Goal: Communication & Community: Ask a question

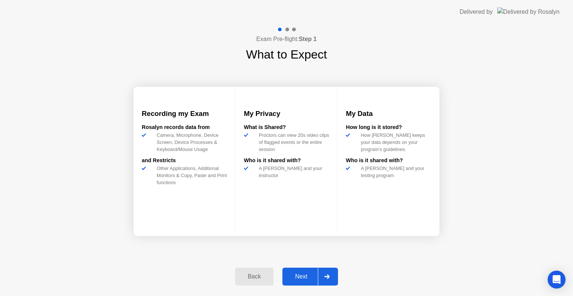
click at [298, 272] on button "Next" at bounding box center [311, 277] width 56 height 18
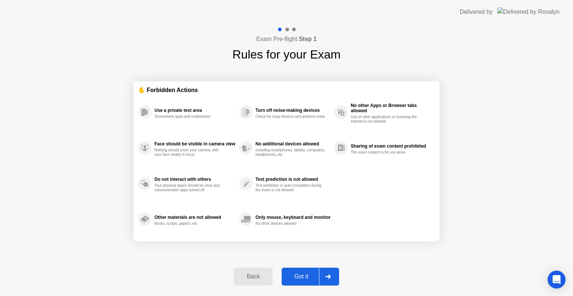
click at [298, 272] on button "Got it" at bounding box center [310, 277] width 57 height 18
select select "Available cameras"
select select "Available speakers"
select select "Available microphones"
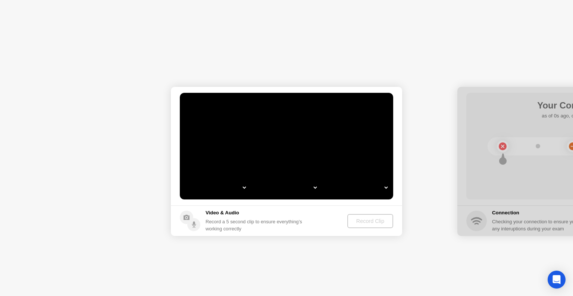
select select "*"
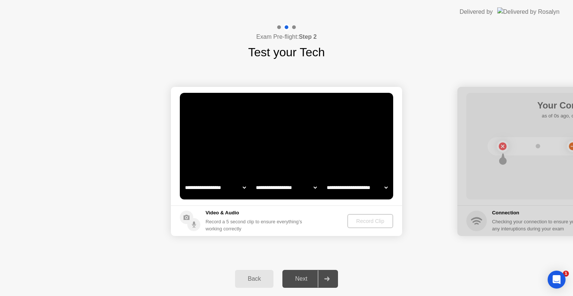
select select "**********"
select select "*******"
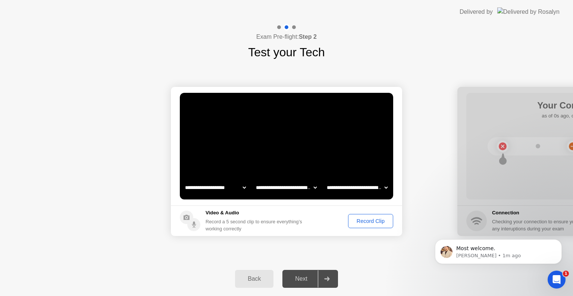
click at [306, 188] on select "**********" at bounding box center [287, 187] width 64 height 15
select select "**********"
click at [255, 180] on select "**********" at bounding box center [287, 187] width 64 height 15
click at [380, 221] on div "Record Clip" at bounding box center [371, 221] width 40 height 6
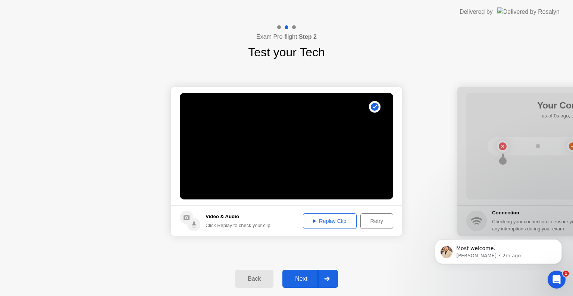
click at [328, 218] on div "Replay Clip" at bounding box center [330, 221] width 49 height 6
click at [383, 223] on div "Retry" at bounding box center [377, 221] width 28 height 6
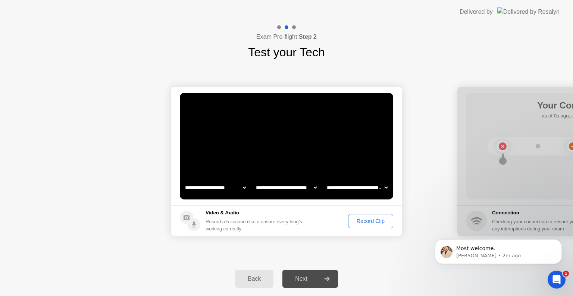
click at [366, 224] on div "Record Clip" at bounding box center [371, 221] width 40 height 6
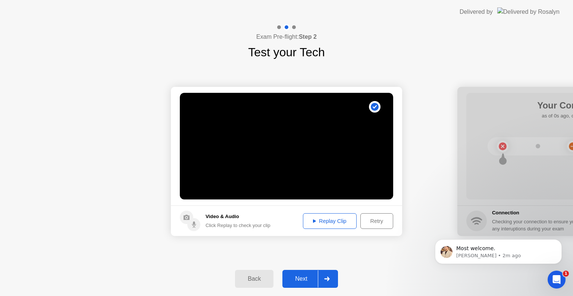
click at [325, 216] on button "Replay Clip" at bounding box center [330, 221] width 54 height 16
click at [329, 284] on div at bounding box center [327, 279] width 18 height 17
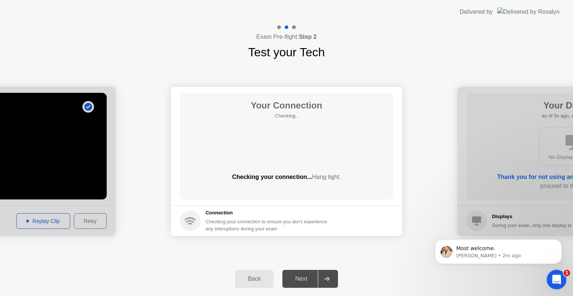
click at [556, 279] on icon "Open Intercom Messenger" at bounding box center [556, 279] width 12 height 12
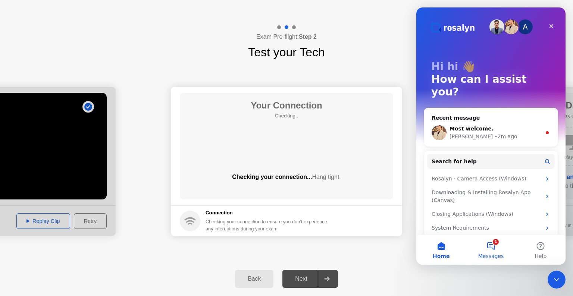
click at [488, 251] on button "1 Messages" at bounding box center [491, 250] width 50 height 30
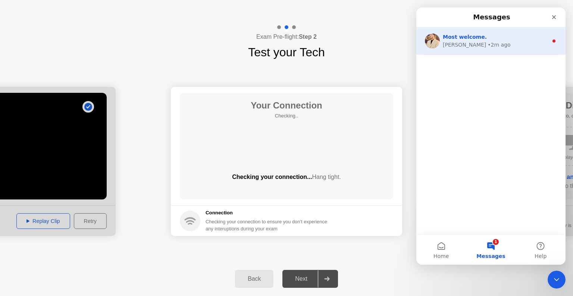
click at [514, 45] on div "[PERSON_NAME] • 2m ago" at bounding box center [495, 45] width 105 height 8
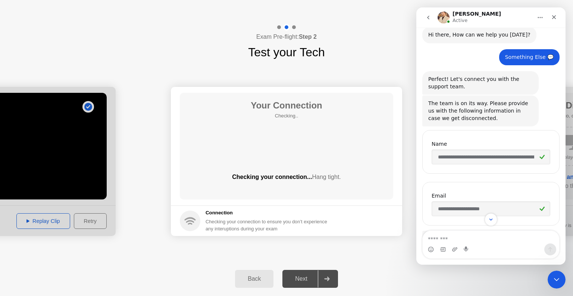
scroll to position [1, 0]
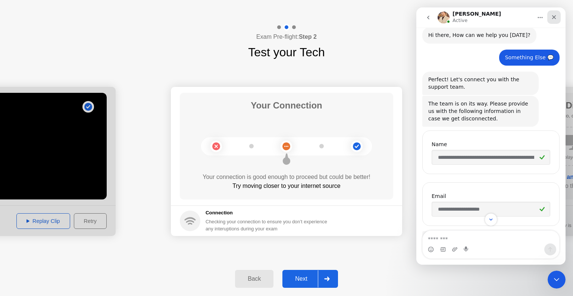
click at [552, 17] on icon "Close" at bounding box center [554, 17] width 6 height 6
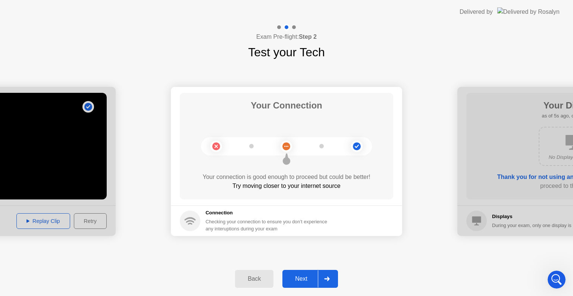
click at [552, 17] on div "Delivered by" at bounding box center [510, 12] width 100 height 24
click at [334, 279] on div at bounding box center [327, 279] width 18 height 17
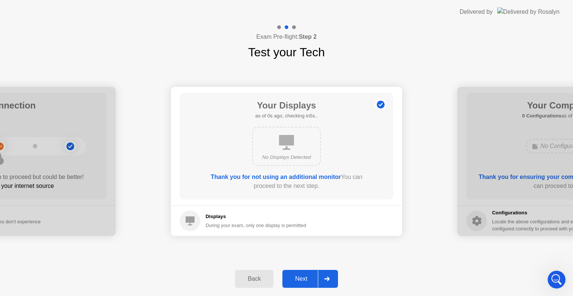
click at [334, 279] on div at bounding box center [327, 279] width 18 height 17
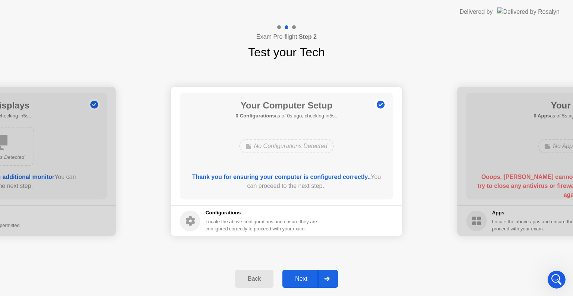
click at [335, 281] on div at bounding box center [327, 279] width 18 height 17
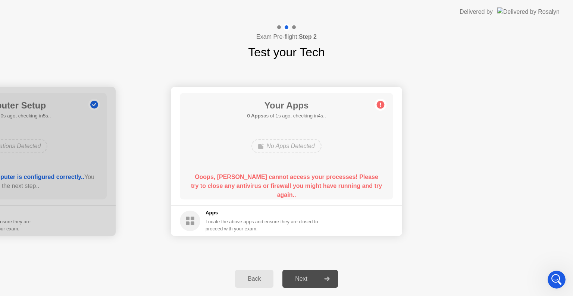
click at [384, 112] on div "Your Apps 0 Apps as of 1s ago, checking in4s.. No Apps Detected Ooops, [PERSON_…" at bounding box center [286, 146] width 213 height 107
click at [561, 276] on div "Open Intercom Messenger" at bounding box center [555, 278] width 25 height 25
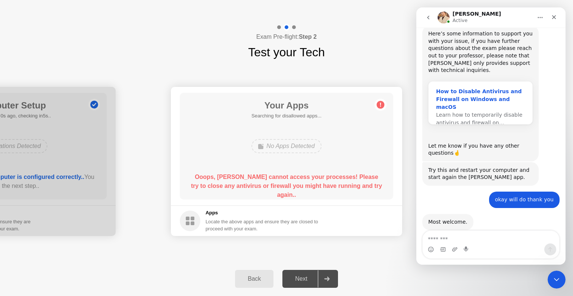
click at [487, 88] on div "How to Disable Antivirus and Firewall on Windows and macOS" at bounding box center [480, 100] width 89 height 24
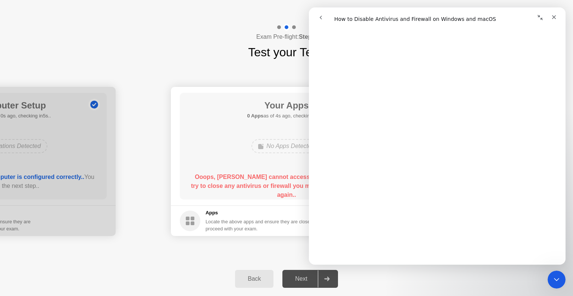
scroll to position [116, 0]
click at [322, 19] on icon "go back" at bounding box center [321, 18] width 6 height 6
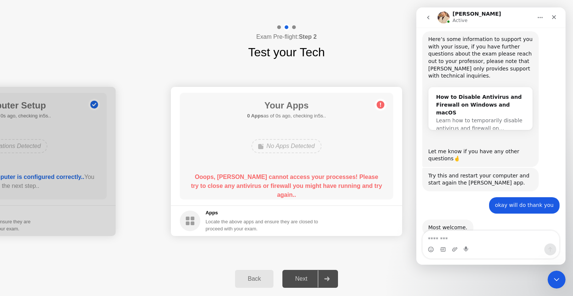
scroll to position [386, 0]
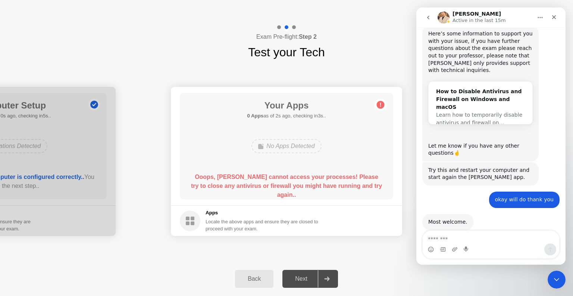
click at [382, 106] on circle at bounding box center [381, 105] width 8 height 8
click at [308, 179] on b "Ooops, [PERSON_NAME] cannot access your processes! Please try to close any anti…" at bounding box center [286, 186] width 191 height 24
click at [292, 149] on div "No Apps Detected" at bounding box center [287, 146] width 70 height 14
click at [285, 184] on b "Ooops, [PERSON_NAME] cannot access your processes! Please try to close any anti…" at bounding box center [286, 186] width 191 height 24
click at [301, 280] on div "Next" at bounding box center [301, 279] width 33 height 7
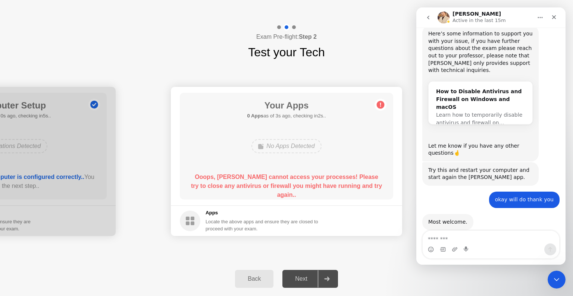
click at [324, 284] on div at bounding box center [327, 279] width 18 height 17
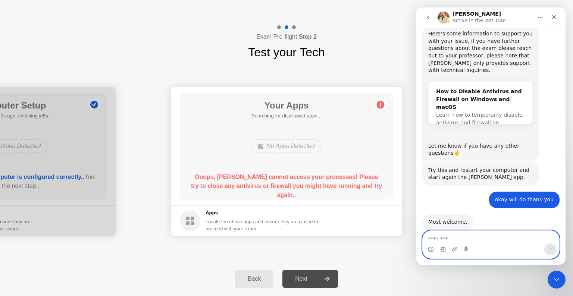
click at [469, 236] on textarea "Message…" at bounding box center [491, 237] width 137 height 13
type textarea "*"
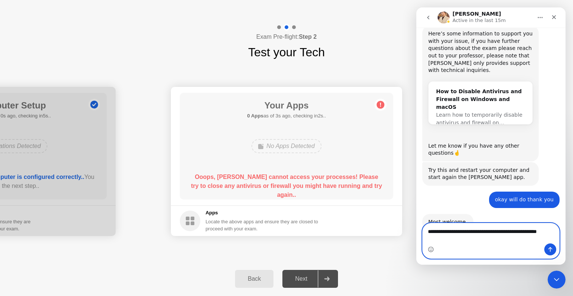
scroll to position [394, 0]
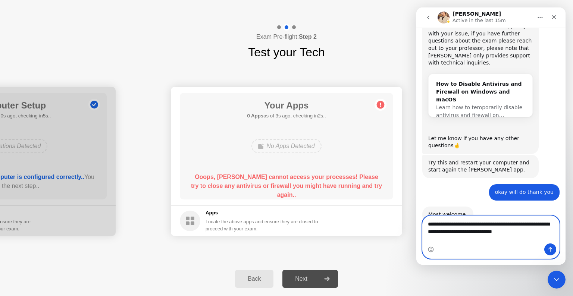
type textarea "**********"
click at [549, 251] on icon "Send a message…" at bounding box center [550, 250] width 6 height 6
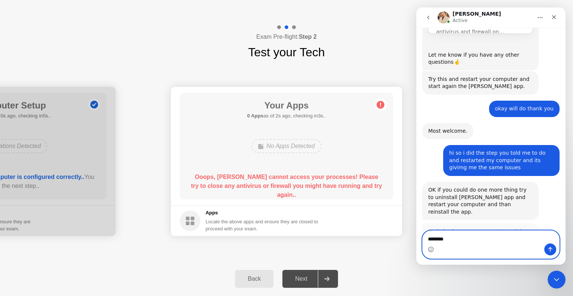
scroll to position [477, 0]
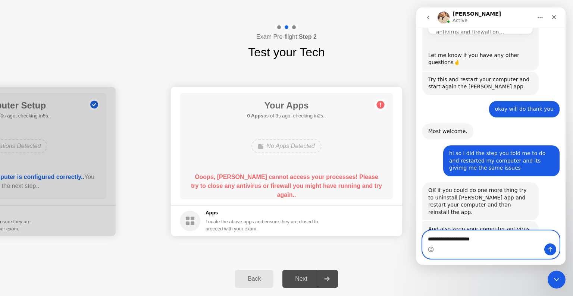
type textarea "**********"
click at [549, 251] on icon "Send a message…" at bounding box center [550, 250] width 6 height 6
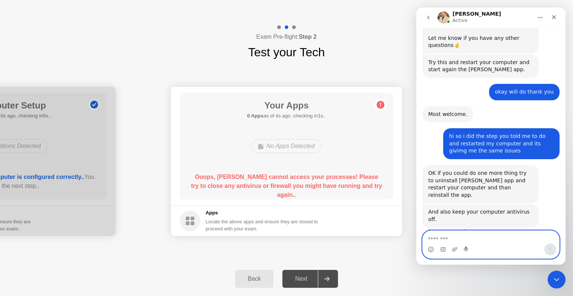
scroll to position [499, 0]
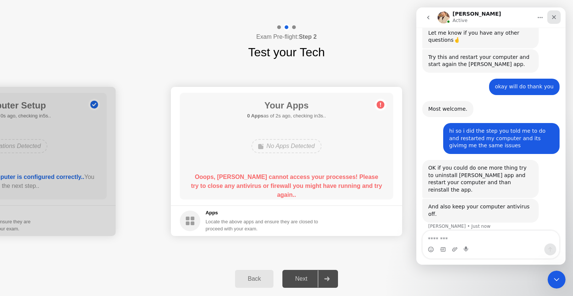
click at [559, 18] on div "Close" at bounding box center [553, 16] width 13 height 13
